Goal: Check status

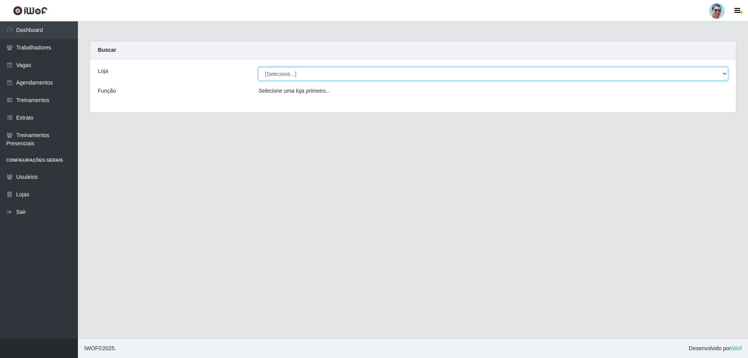
click at [260, 71] on select "[Selecione...] Mercadinho Extrabom" at bounding box center [493, 74] width 470 height 14
select select "175"
click at [258, 67] on select "[Selecione...] Mercadinho Extrabom" at bounding box center [493, 74] width 470 height 14
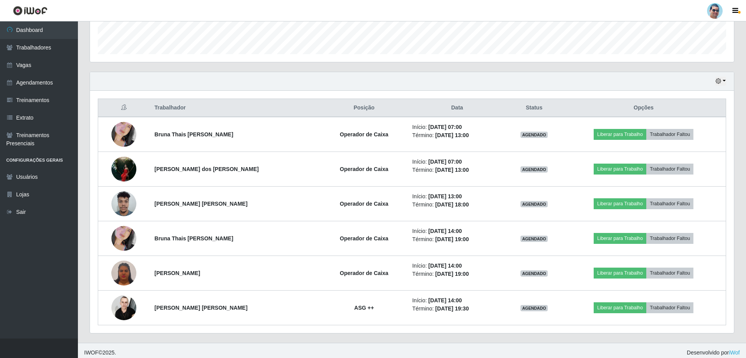
scroll to position [229, 0]
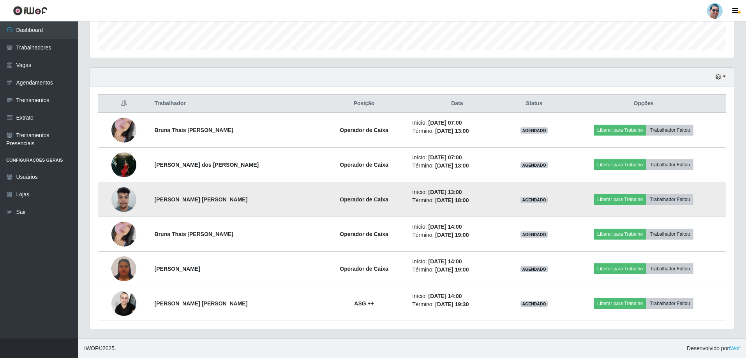
drag, startPoint x: 329, startPoint y: 216, endPoint x: 318, endPoint y: 196, distance: 23.0
